Goal: Transaction & Acquisition: Purchase product/service

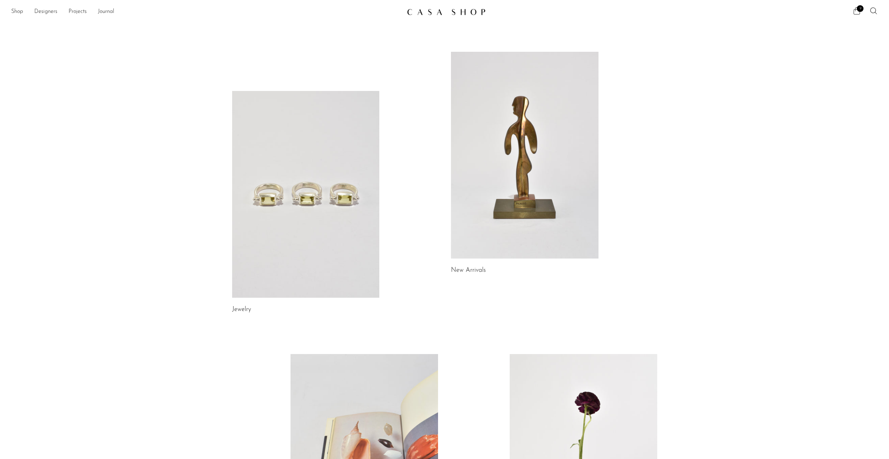
click at [859, 9] on span "9" at bounding box center [860, 8] width 7 height 7
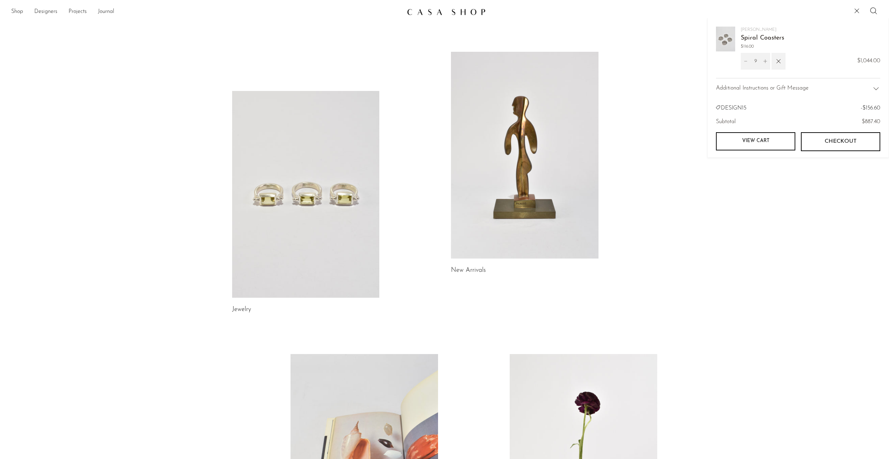
click at [766, 147] on link "View cart" at bounding box center [755, 141] width 79 height 18
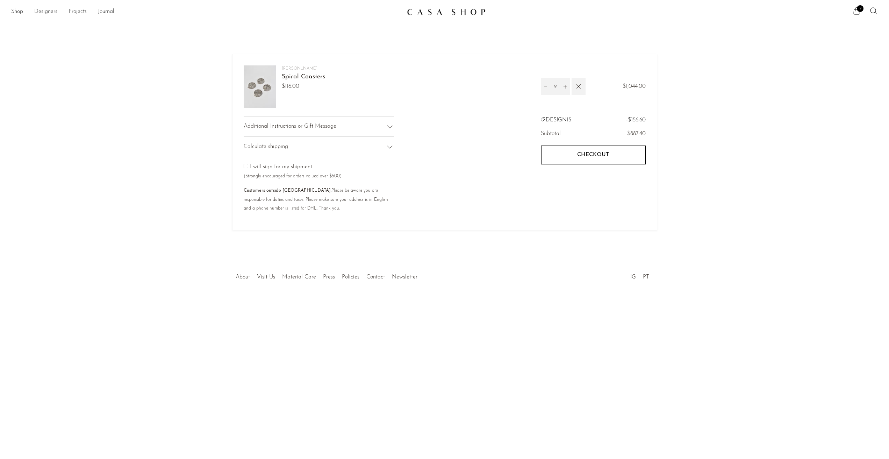
click at [243, 165] on div "[PERSON_NAME] Spiral Coasters $116.00 9 $1,044.00" at bounding box center [447, 141] width 419 height 153
click at [246, 165] on input"] "checkbox" at bounding box center [246, 166] width 5 height 5
checkbox input"] "true"
click at [341, 125] on div "Additional Instructions or Gift Message" at bounding box center [319, 126] width 150 height 21
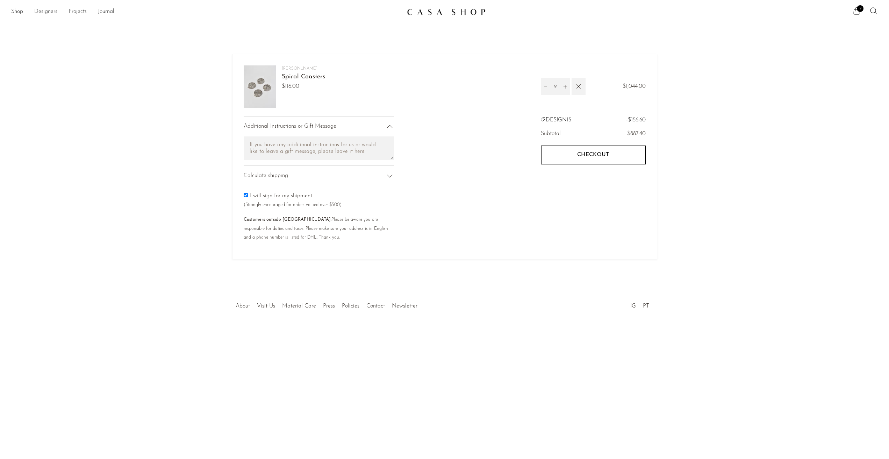
click at [353, 124] on div "Additional Instructions or Gift Message" at bounding box center [319, 126] width 150 height 21
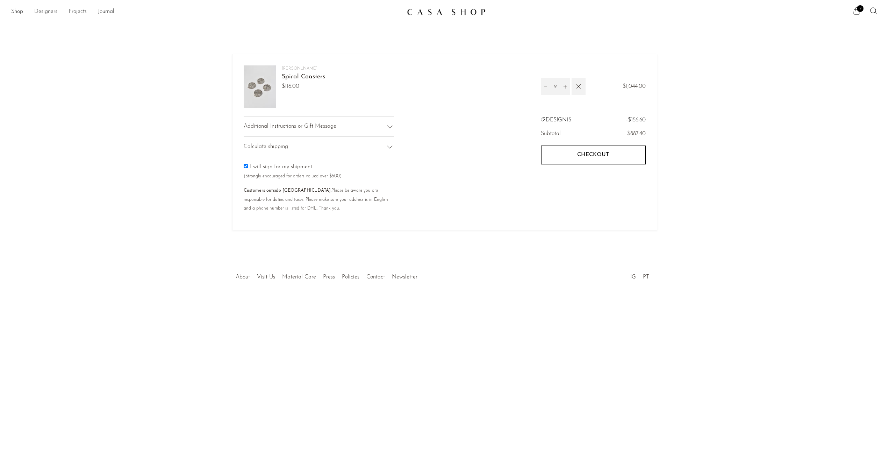
click at [315, 146] on div "Calculate shipping" at bounding box center [319, 146] width 150 height 21
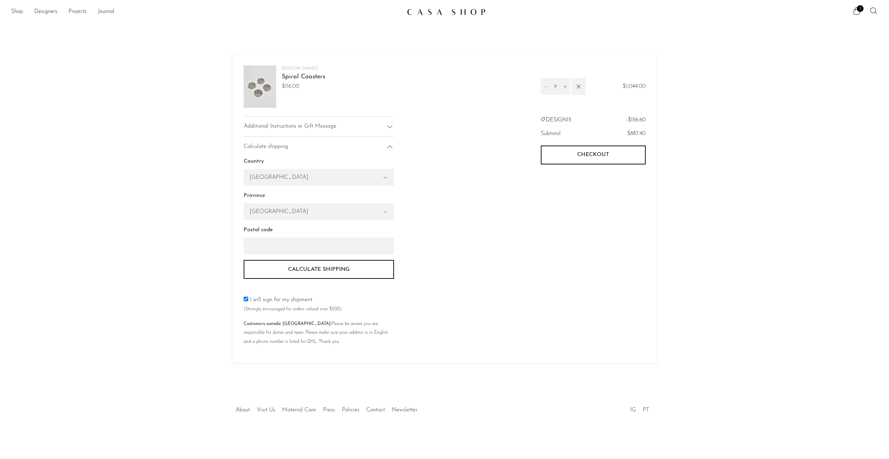
click at [315, 146] on div "Calculate shipping" at bounding box center [319, 146] width 150 height 21
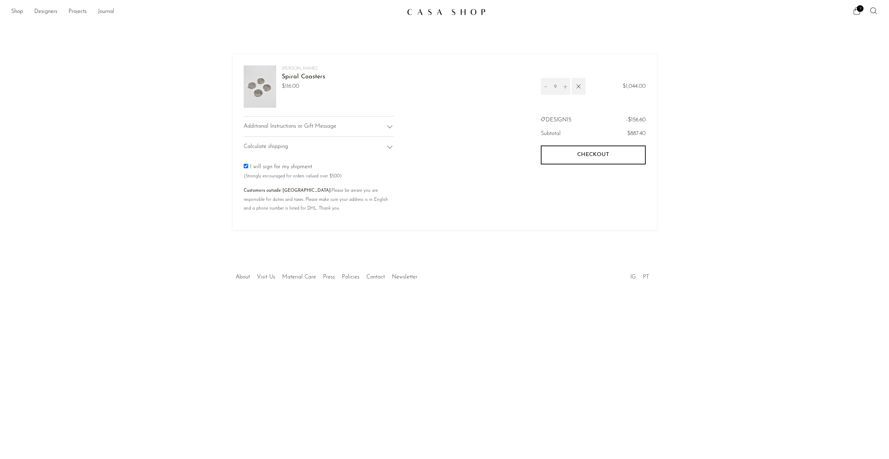
click at [585, 153] on span "Checkout" at bounding box center [593, 154] width 32 height 7
